Goal: Information Seeking & Learning: Learn about a topic

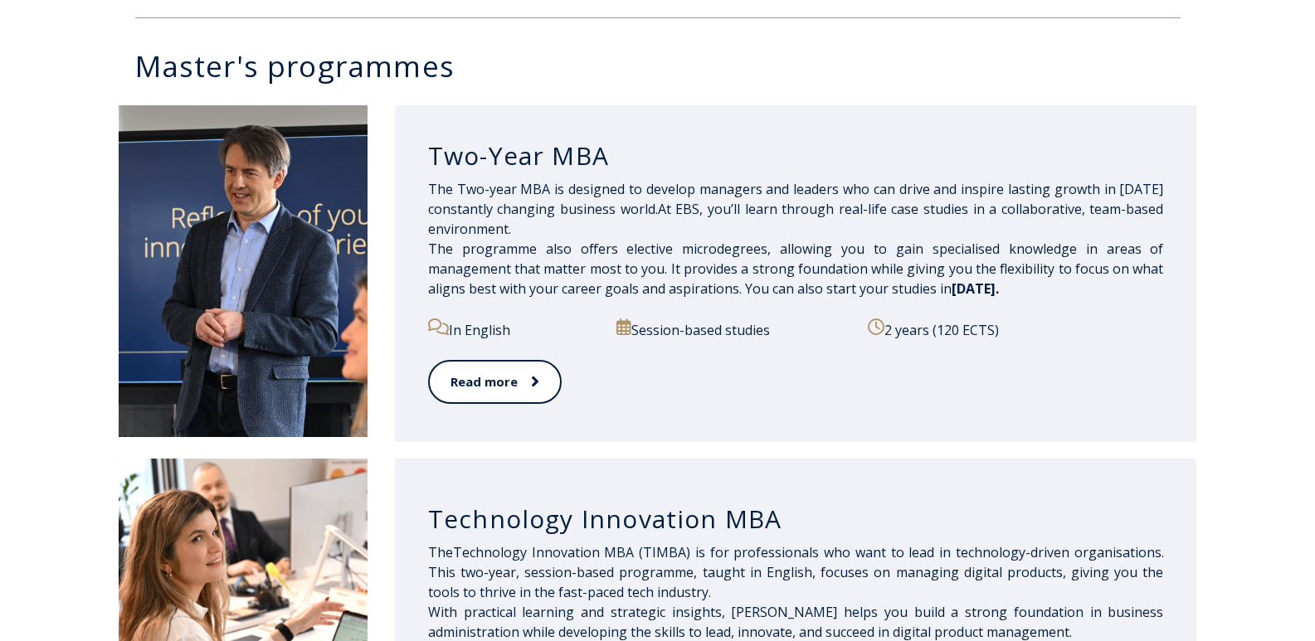
scroll to position [830, 0]
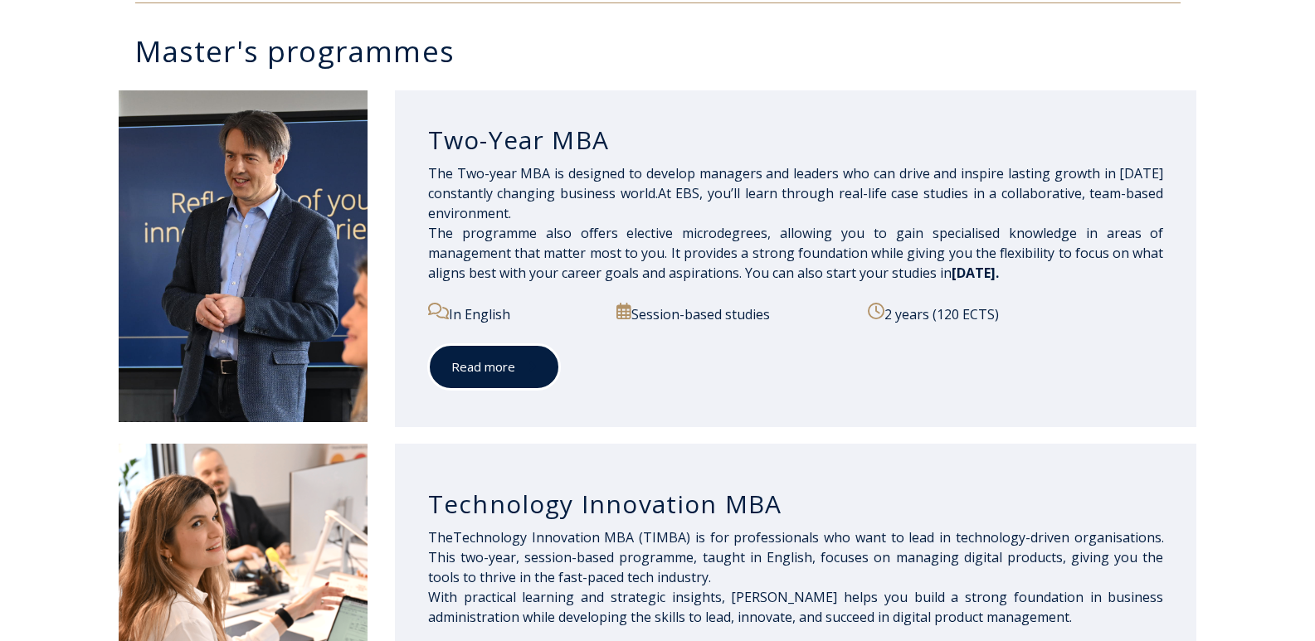
click at [471, 364] on link "Read more" at bounding box center [494, 367] width 132 height 46
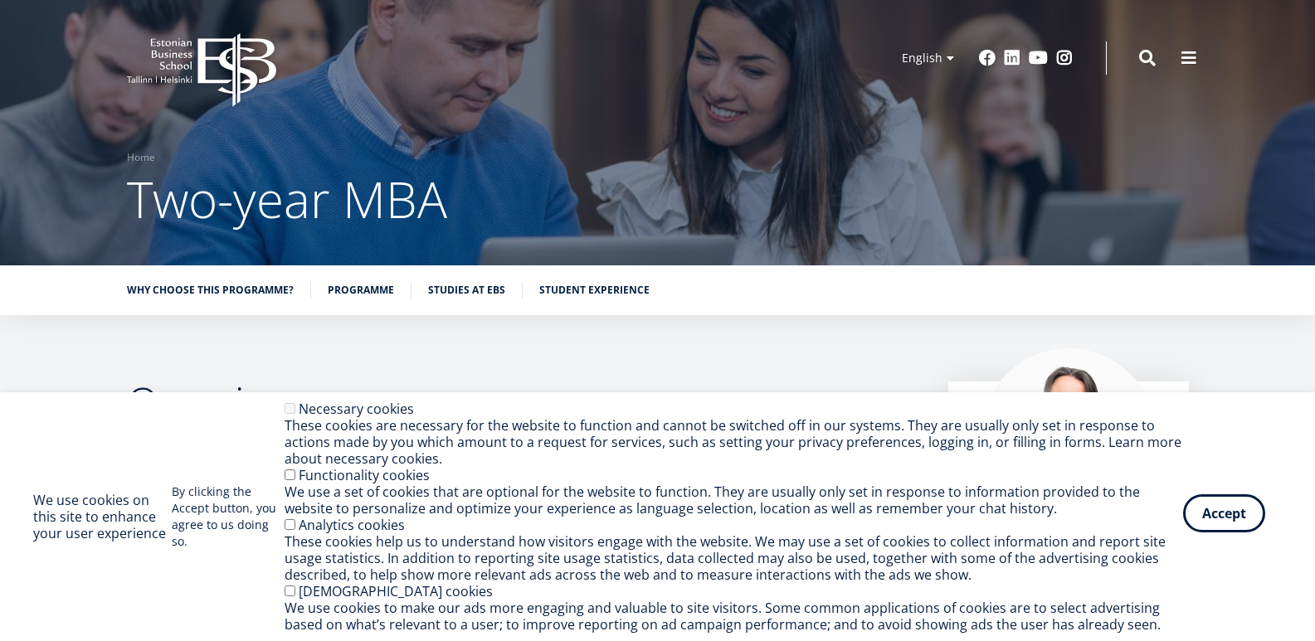
click at [1219, 524] on button "Accept" at bounding box center [1224, 514] width 82 height 38
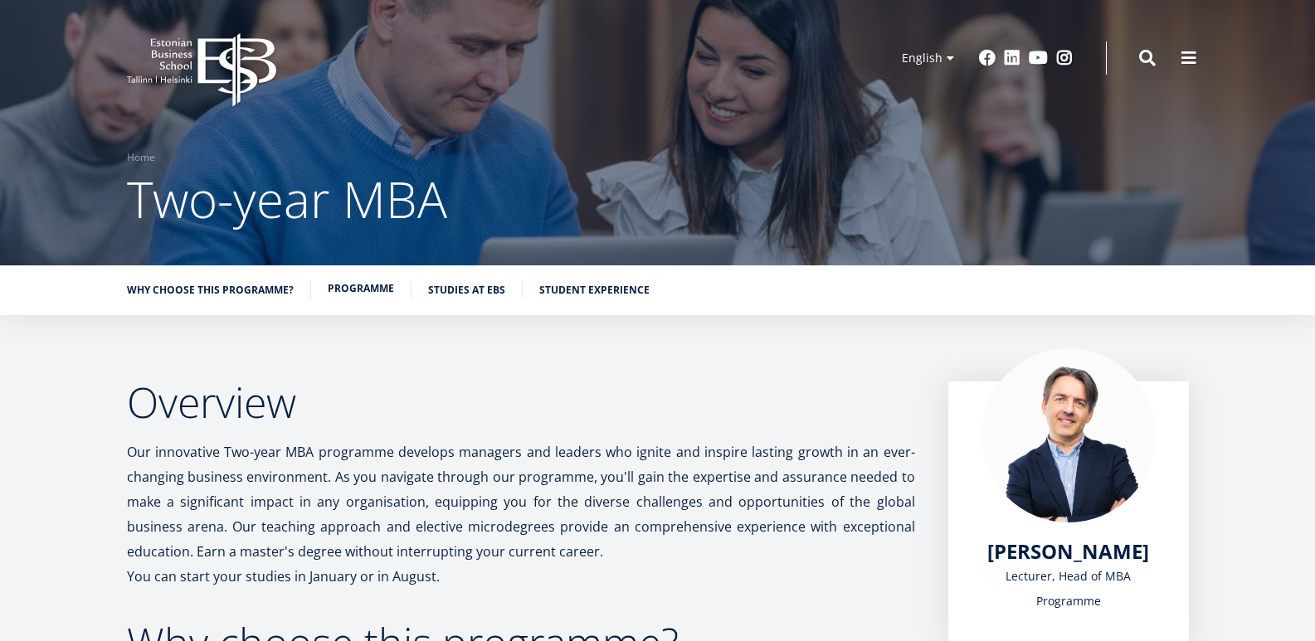
click at [391, 285] on link "Programme" at bounding box center [361, 288] width 66 height 17
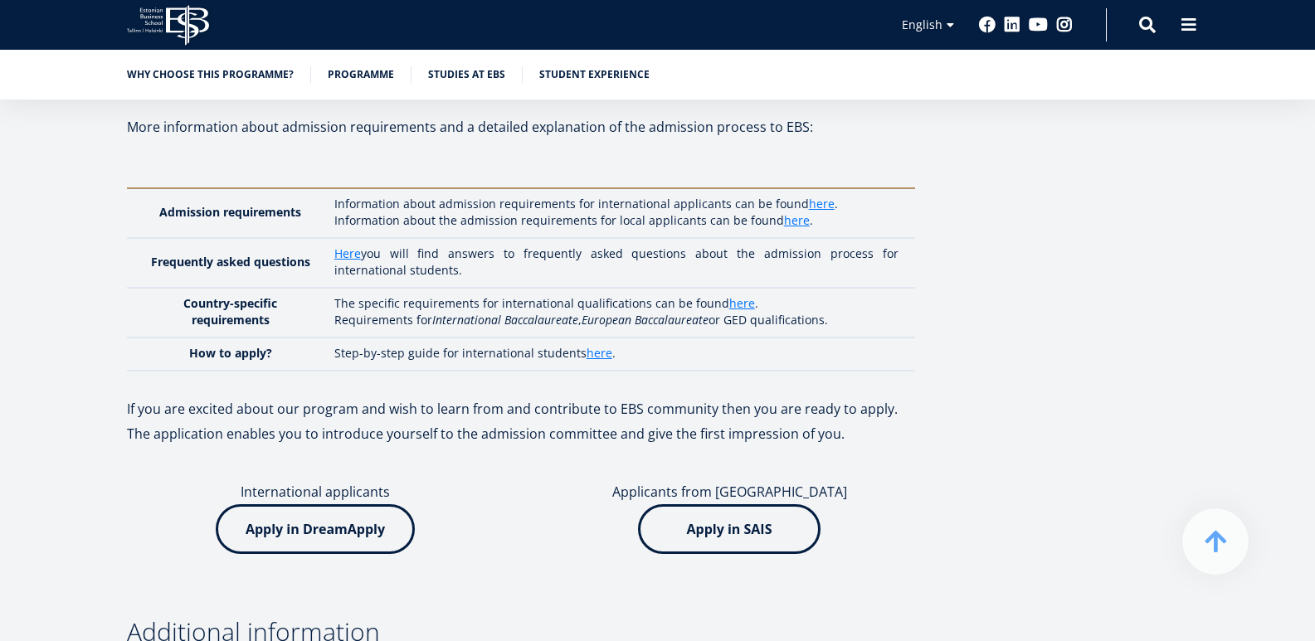
scroll to position [4664, 0]
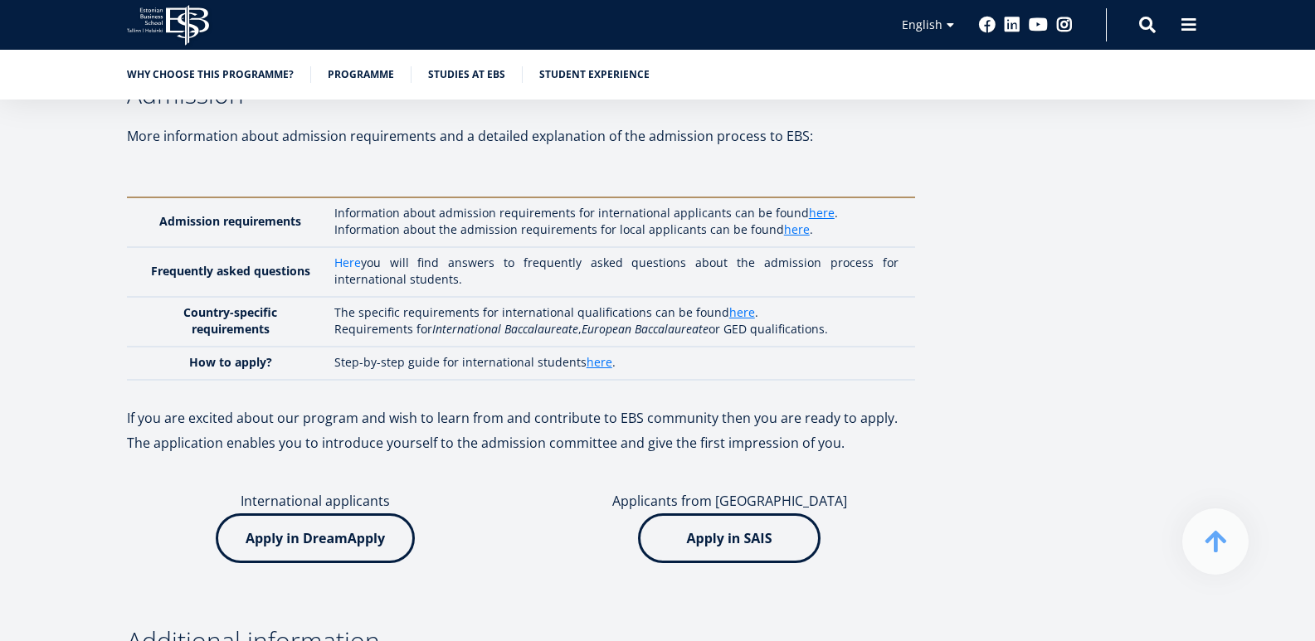
click at [346, 255] on link "Here" at bounding box center [347, 263] width 27 height 17
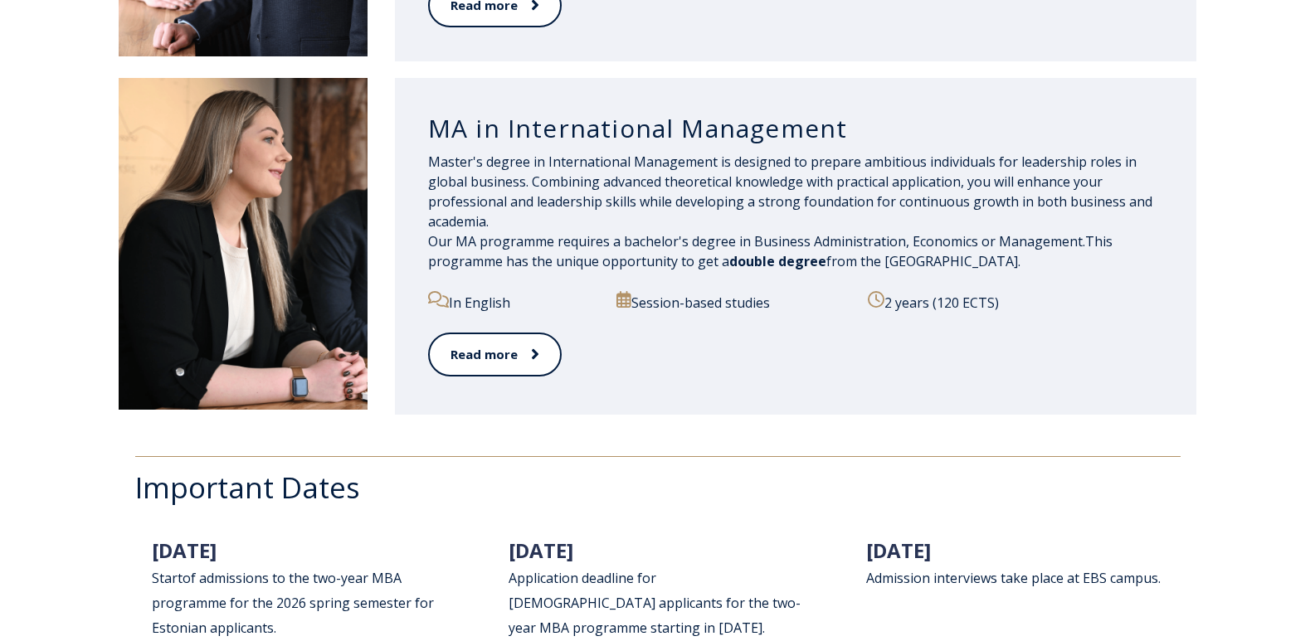
scroll to position [1909, 0]
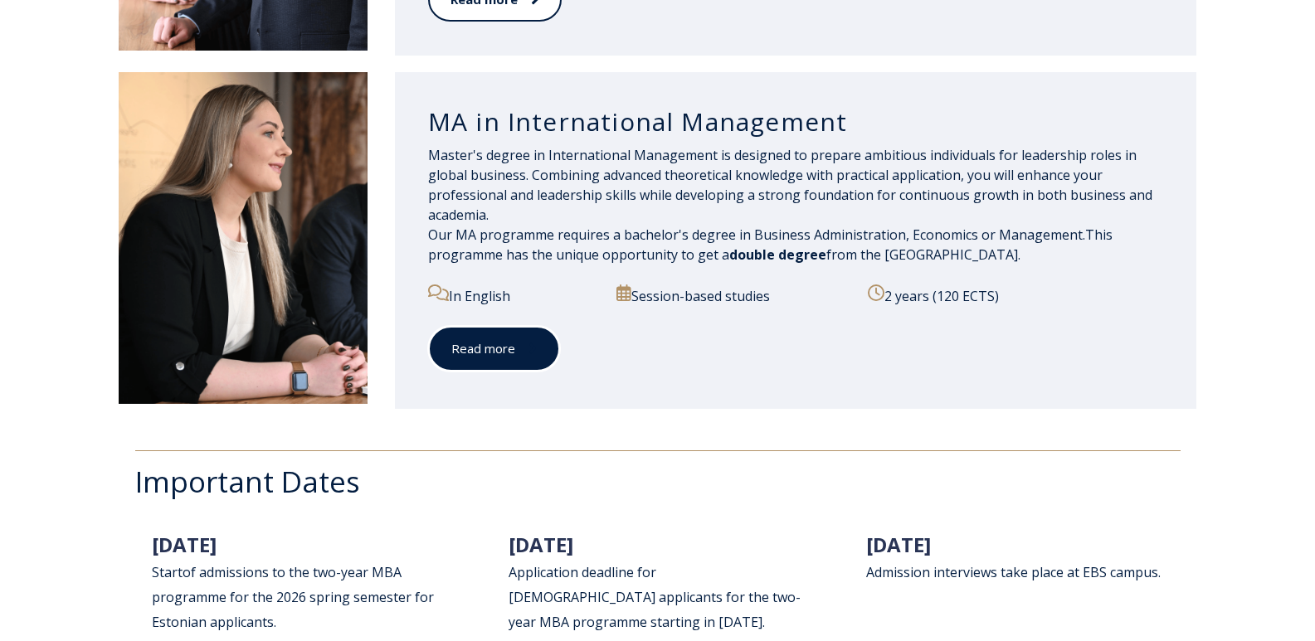
click at [503, 349] on link "Read more" at bounding box center [494, 349] width 132 height 46
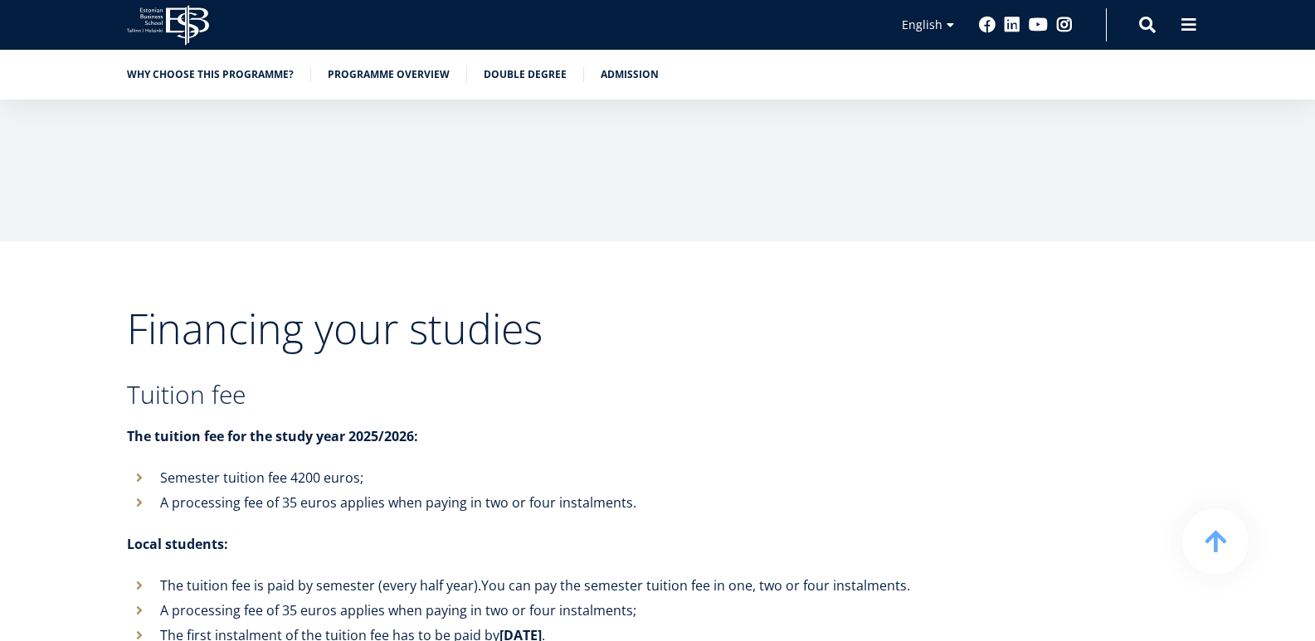
scroll to position [6057, 0]
